Goal: Transaction & Acquisition: Purchase product/service

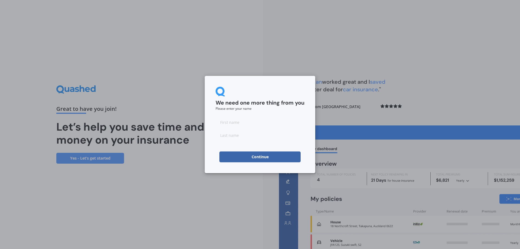
click at [226, 121] on input at bounding box center [260, 122] width 89 height 11
type input "[PERSON_NAME]"
click at [221, 136] on input at bounding box center [260, 135] width 89 height 11
type input "Shore"
click at [246, 156] on button "Continue" at bounding box center [259, 156] width 81 height 11
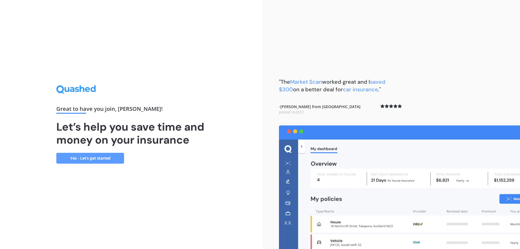
click at [94, 156] on link "Yes - Let’s get started" at bounding box center [90, 158] width 68 height 11
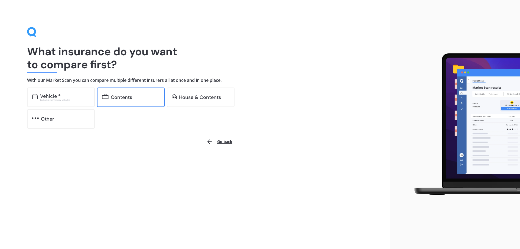
click at [122, 98] on div "Contents" at bounding box center [121, 97] width 21 height 5
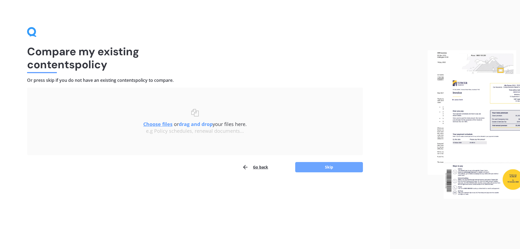
click at [316, 166] on button "Skip" at bounding box center [329, 167] width 68 height 10
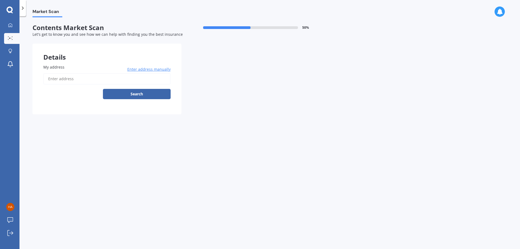
click at [54, 79] on input "My address" at bounding box center [106, 78] width 127 height 11
type input "[STREET_ADDRESS][PERSON_NAME]"
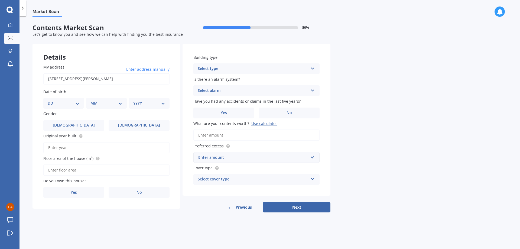
click at [79, 102] on select "DD 01 02 03 04 05 06 07 08 09 10 11 12 13 14 15 16 17 18 19 20 21 22 23 24 25 2…" at bounding box center [64, 103] width 32 height 6
select select "27"
click at [52, 100] on select "DD 01 02 03 04 05 06 07 08 09 10 11 12 13 14 15 16 17 18 19 20 21 22 23 24 25 2…" at bounding box center [64, 103] width 32 height 6
click at [117, 105] on select "MM 01 02 03 04 05 06 07 08 09 10 11 12" at bounding box center [108, 103] width 30 height 6
select select "07"
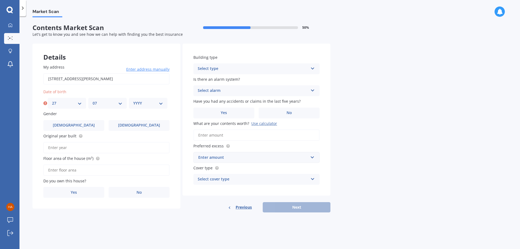
click at [93, 100] on select "MM 01 02 03 04 05 06 07 08 09 10 11 12" at bounding box center [108, 103] width 30 height 6
click at [158, 100] on div "YYYY 2009 2008 2007 2006 2005 2004 2003 2002 2001 2000 1999 1998 1997 1996 1995…" at bounding box center [148, 103] width 38 height 11
click at [160, 103] on select "YYYY 2009 2008 2007 2006 2005 2004 2003 2002 2001 2000 1999 1998 1997 1996 1995…" at bounding box center [148, 103] width 30 height 6
select select "1943"
click at [133, 100] on select "YYYY 2009 2008 2007 2006 2005 2004 2003 2002 2001 2000 1999 1998 1997 1996 1995…" at bounding box center [148, 103] width 30 height 6
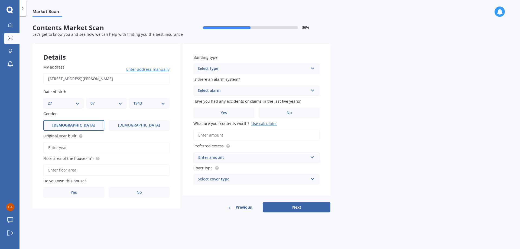
click at [57, 125] on label "[DEMOGRAPHIC_DATA]" at bounding box center [73, 125] width 61 height 11
click at [0, 0] on input "[DEMOGRAPHIC_DATA]" at bounding box center [0, 0] width 0 height 0
click at [57, 145] on input "Original year built" at bounding box center [106, 147] width 126 height 11
type input "2015"
click at [132, 192] on label "No" at bounding box center [139, 192] width 61 height 11
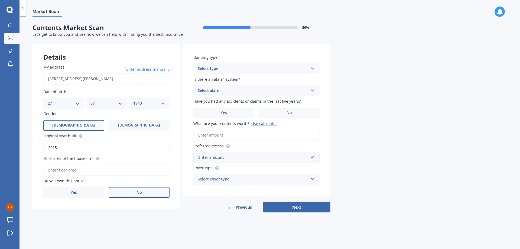
click at [0, 0] on input "No" at bounding box center [0, 0] width 0 height 0
click at [160, 215] on div "Select occupant Tenant" at bounding box center [106, 214] width 126 height 11
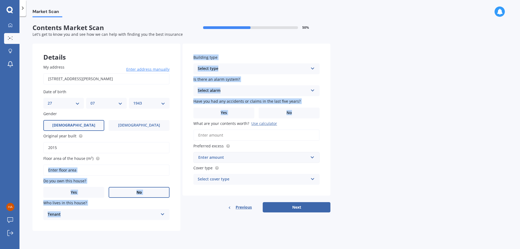
drag, startPoint x: 182, startPoint y: 128, endPoint x: 180, endPoint y: 169, distance: 41.5
click at [180, 169] on div "Details My address [STREET_ADDRESS][PERSON_NAME] Enter address manually Search …" at bounding box center [182, 137] width 298 height 187
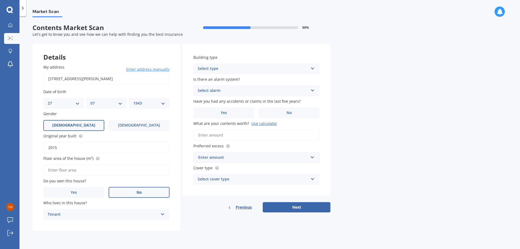
click at [28, 149] on div "Market Scan Contents Market Scan 50 % Let's get to know you and see how we can …" at bounding box center [270, 133] width 501 height 233
click at [53, 169] on input "Floor area of the house (m²)" at bounding box center [106, 169] width 126 height 11
type input "70"
click at [164, 213] on icon at bounding box center [162, 213] width 5 height 4
click at [162, 215] on icon at bounding box center [162, 213] width 5 height 4
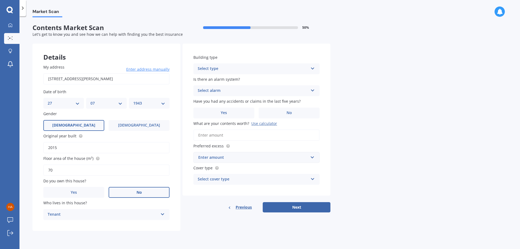
click at [162, 215] on icon at bounding box center [162, 213] width 5 height 4
click at [175, 216] on div "My address [STREET_ADDRESS][PERSON_NAME] Enter address manually Search Date of …" at bounding box center [107, 141] width 148 height 177
click at [305, 68] on div "Select type" at bounding box center [253, 69] width 111 height 7
click at [221, 100] on span "Multi-unit (in a block of 7-10)" at bounding box center [225, 98] width 54 height 5
